Goal: Transaction & Acquisition: Purchase product/service

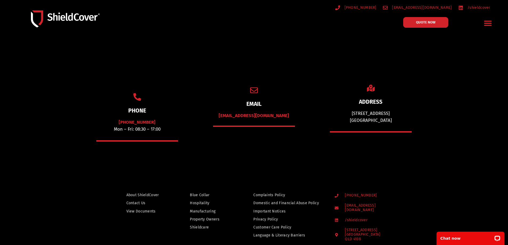
scroll to position [53, 0]
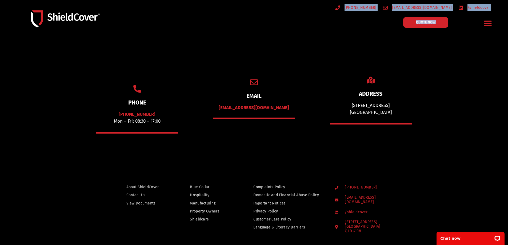
drag, startPoint x: 347, startPoint y: 6, endPoint x: 495, endPoint y: 17, distance: 148.8
click at [494, 16] on div "[PHONE_NUMBER] [EMAIL_ADDRESS][DOMAIN_NAME] /shieldcover QUOTE NOW General Trad…" at bounding box center [383, 19] width 235 height 26
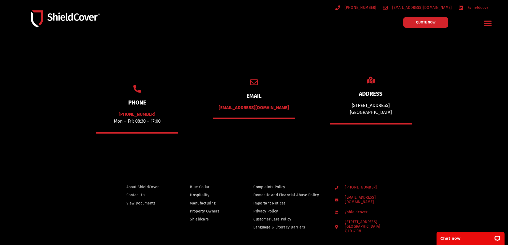
click at [298, 66] on div "EMAIL [EMAIL_ADDRESS][DOMAIN_NAME]" at bounding box center [254, 103] width 105 height 107
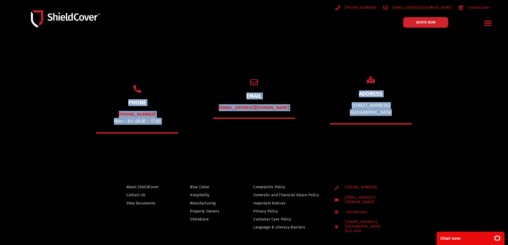
drag, startPoint x: 118, startPoint y: 101, endPoint x: 471, endPoint y: 119, distance: 353.3
click at [471, 119] on section "PHONE [PHONE_NUMBER] Mon – Fri: 08:30 – 17:00 EMAIL [EMAIL_ADDRESS][DOMAIN_NAME…" at bounding box center [254, 103] width 508 height 109
click at [306, 103] on div "EMAIL [EMAIL_ADDRESS][DOMAIN_NAME]" at bounding box center [254, 103] width 105 height 107
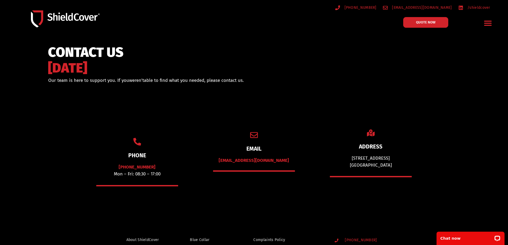
scroll to position [0, 0]
click at [489, 21] on icon "Menu Toggle" at bounding box center [488, 23] width 7 height 5
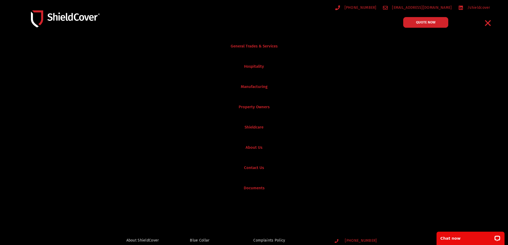
click at [486, 22] on icon "Menu Toggle" at bounding box center [488, 23] width 8 height 8
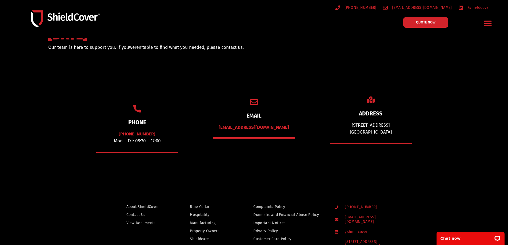
scroll to position [29, 0]
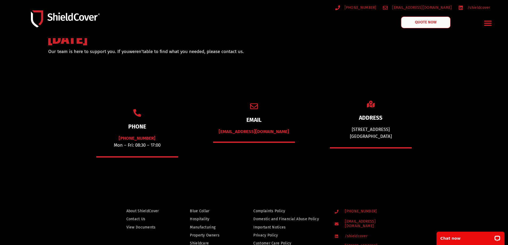
click at [434, 18] on link "QUOTE NOW" at bounding box center [426, 23] width 50 height 12
